Goal: Task Accomplishment & Management: Use online tool/utility

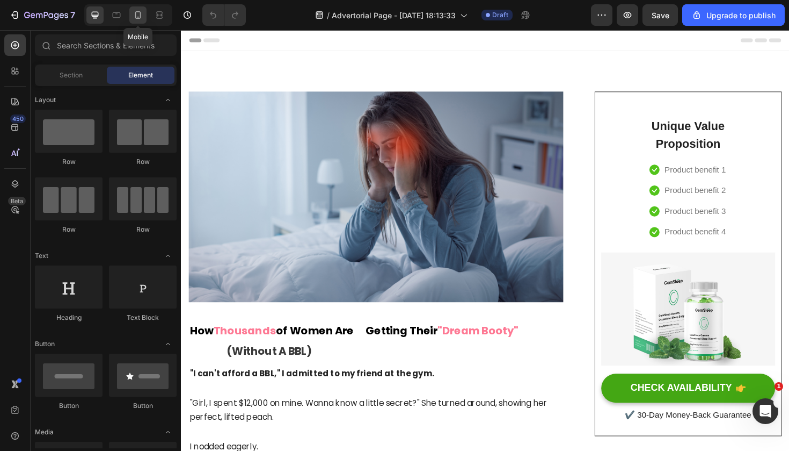
click at [141, 20] on icon at bounding box center [138, 15] width 11 height 11
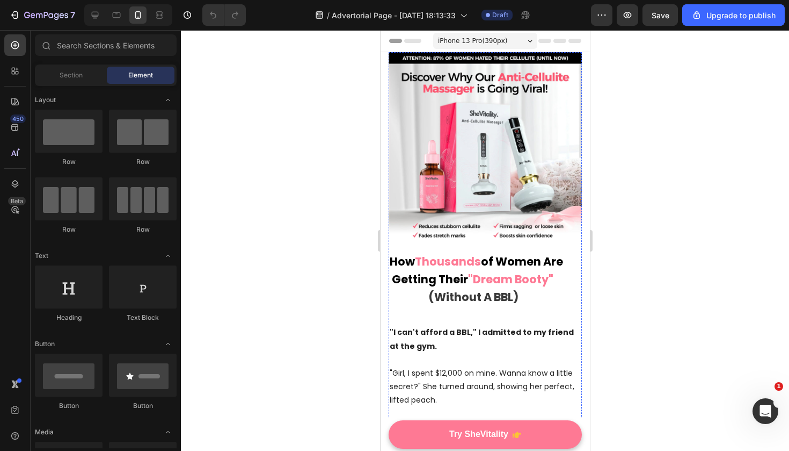
scroll to position [-2, 0]
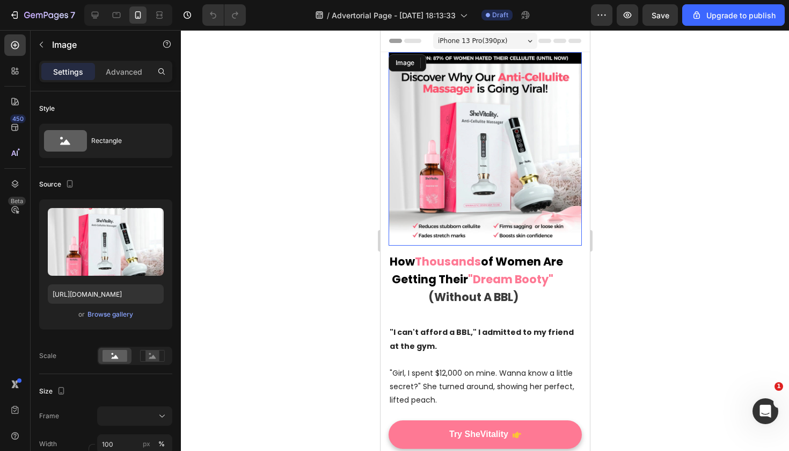
click at [466, 231] on img at bounding box center [484, 148] width 193 height 193
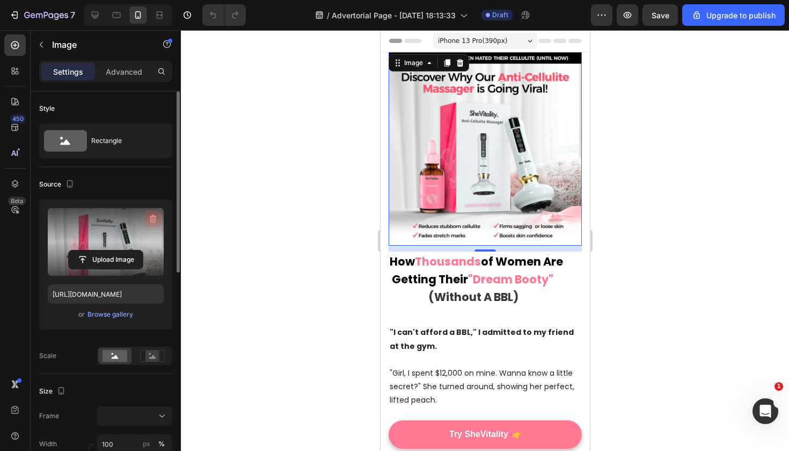
click at [151, 221] on icon "button" at bounding box center [153, 218] width 11 height 11
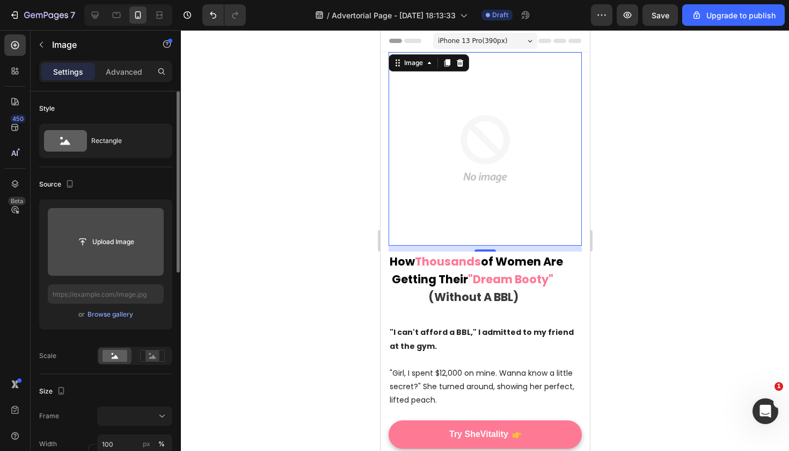
click at [105, 238] on input "file" at bounding box center [106, 242] width 74 height 18
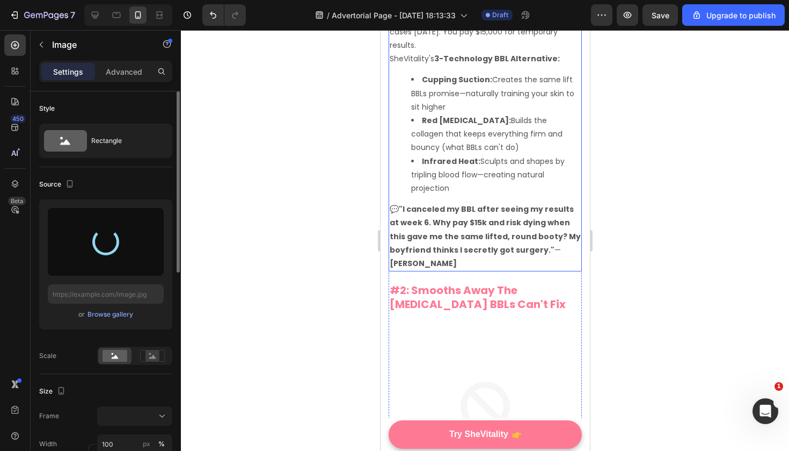
scroll to position [1219, 0]
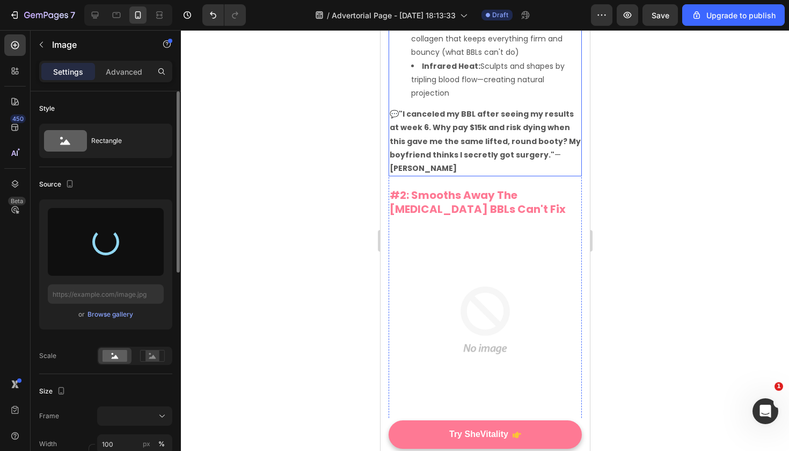
type input "[URL][DOMAIN_NAME]"
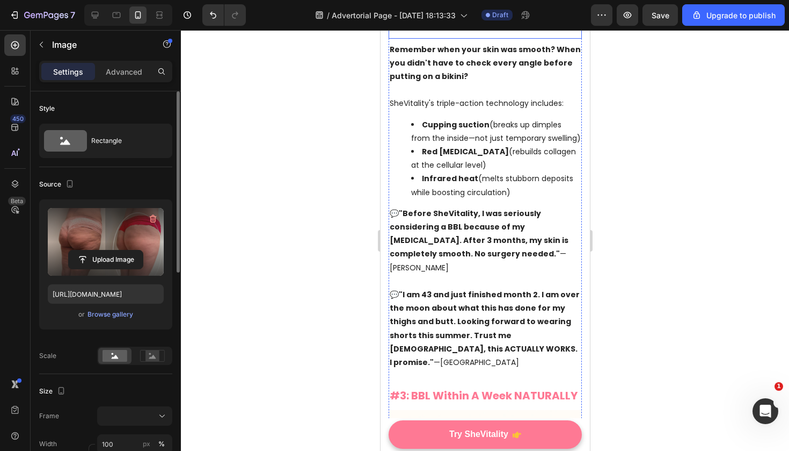
scroll to position [1648, 0]
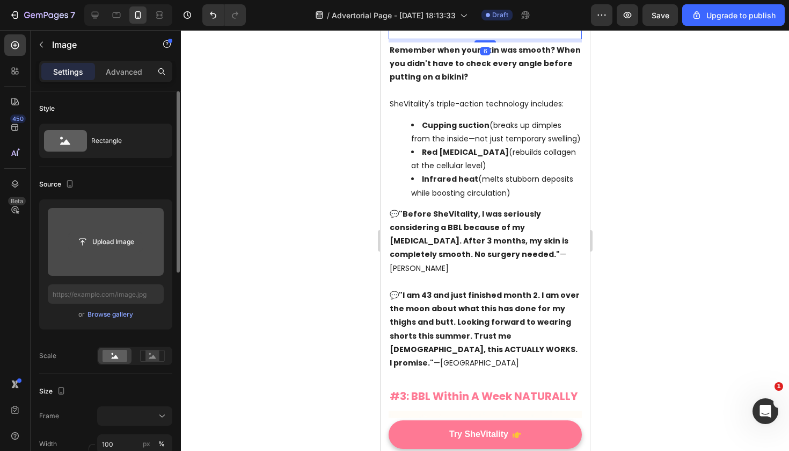
click at [102, 233] on input "file" at bounding box center [106, 242] width 74 height 18
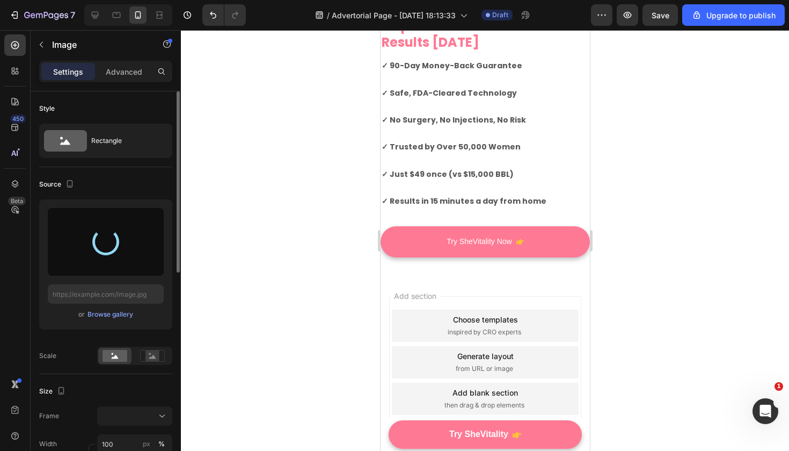
type input "[URL][DOMAIN_NAME]"
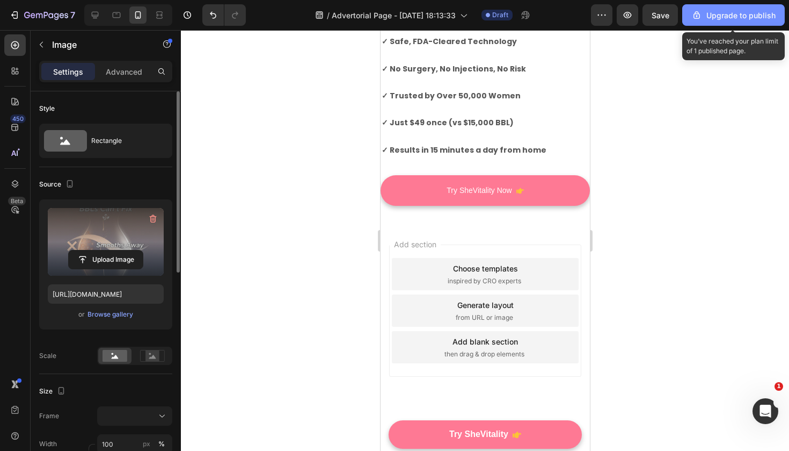
scroll to position [2444, 0]
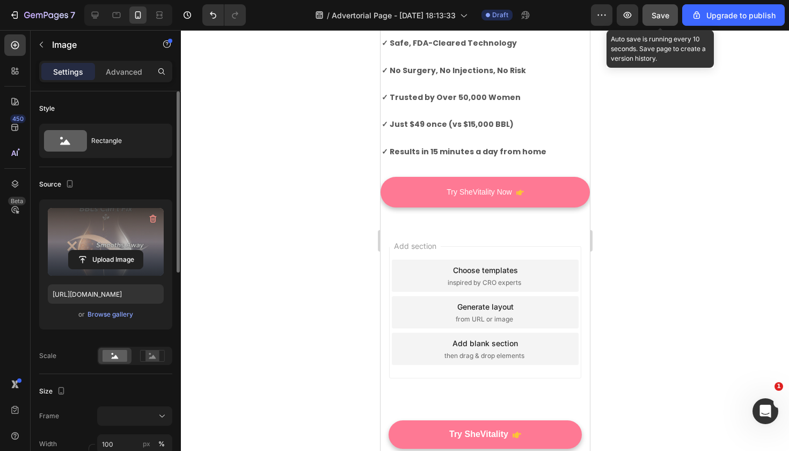
click at [661, 20] on div "Save" at bounding box center [661, 15] width 18 height 11
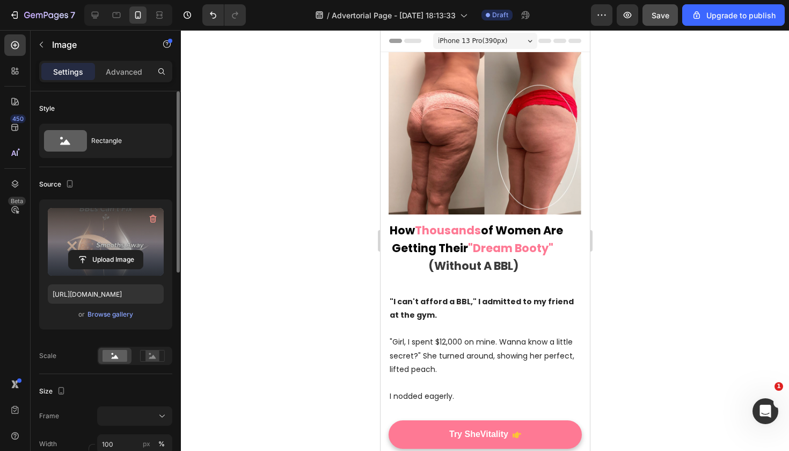
scroll to position [0, 0]
click at [599, 23] on button "button" at bounding box center [601, 14] width 21 height 21
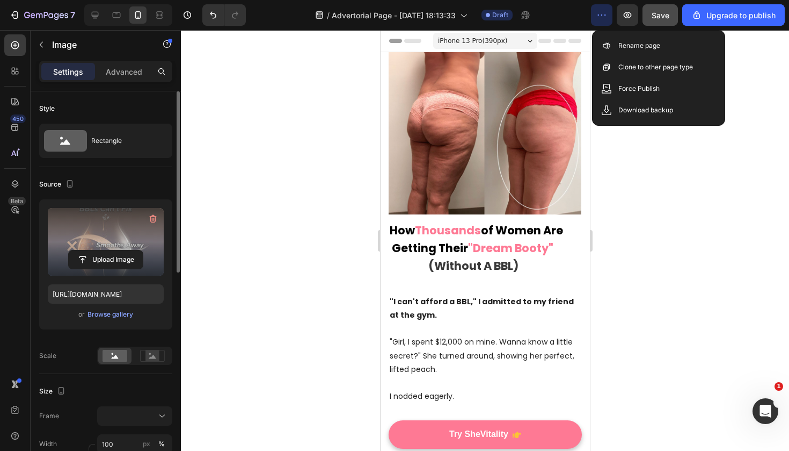
click at [694, 272] on div at bounding box center [485, 240] width 608 height 421
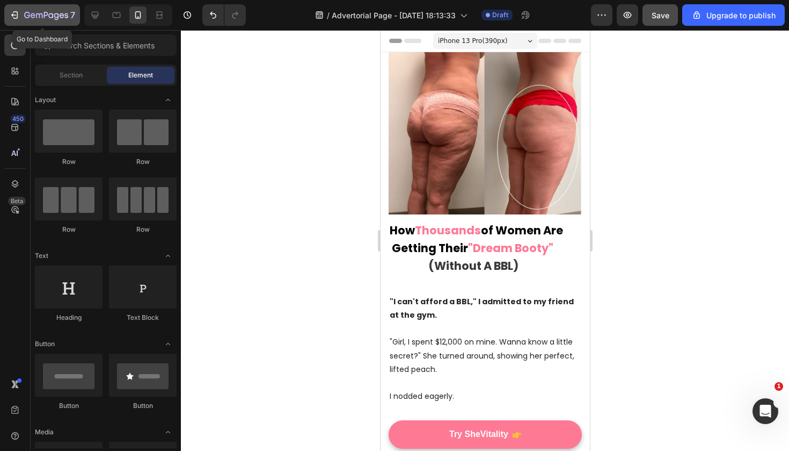
click at [40, 9] on div "7" at bounding box center [49, 15] width 51 height 13
